Goal: Task Accomplishment & Management: Manage account settings

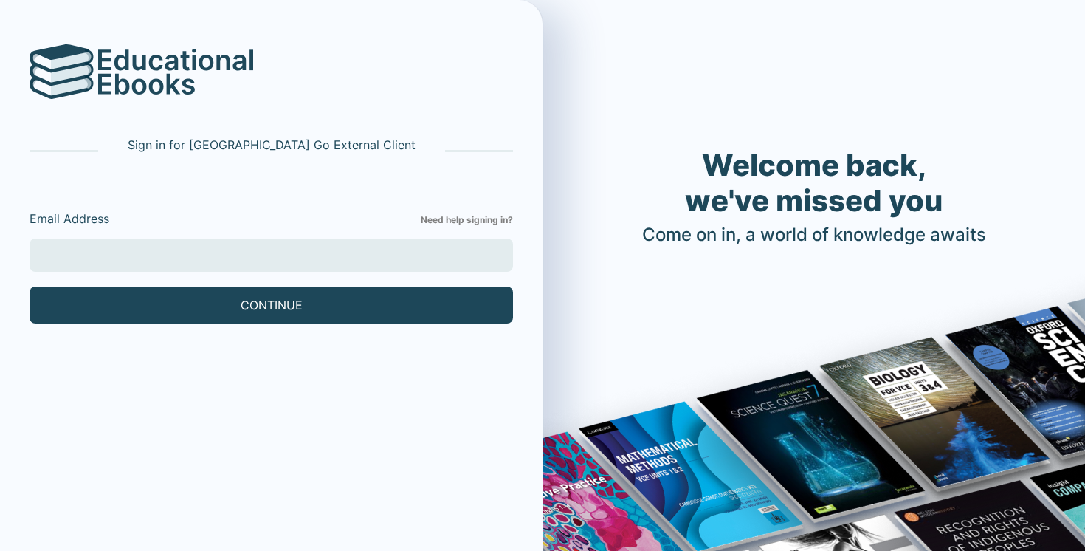
click at [277, 248] on input "Email Address" at bounding box center [271, 254] width 483 height 33
type input "[EMAIL_ADDRESS][DOMAIN_NAME]"
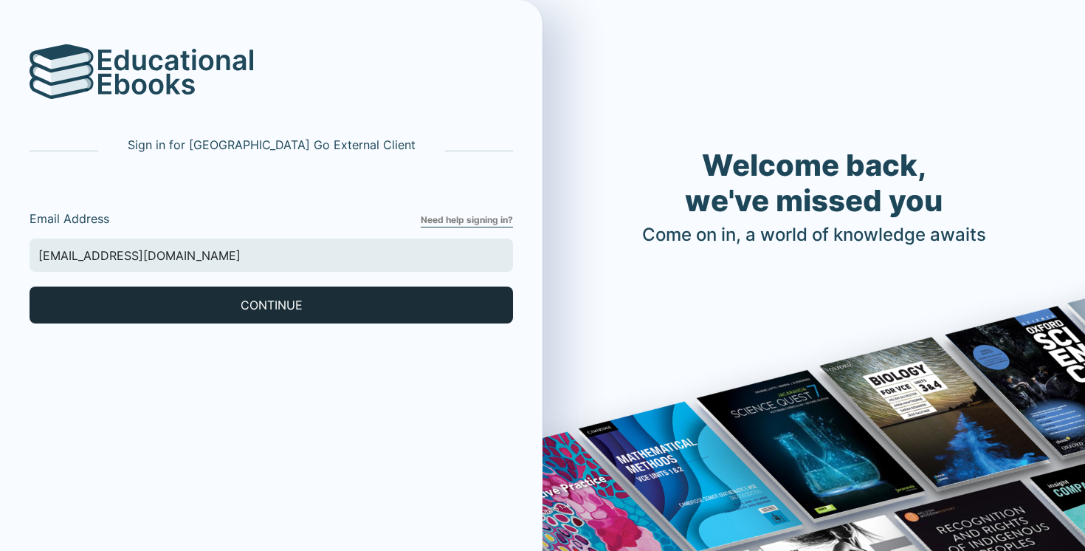
click at [151, 301] on button "CONTINUE" at bounding box center [271, 304] width 483 height 37
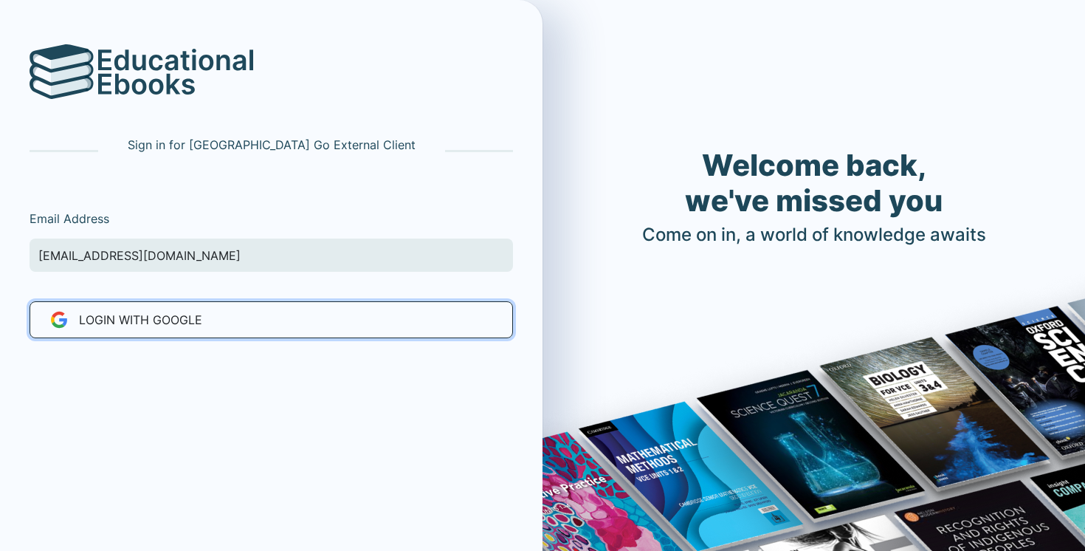
click at [196, 332] on button "LOGIN WITH Google" at bounding box center [271, 319] width 483 height 37
